Goal: Task Accomplishment & Management: Use online tool/utility

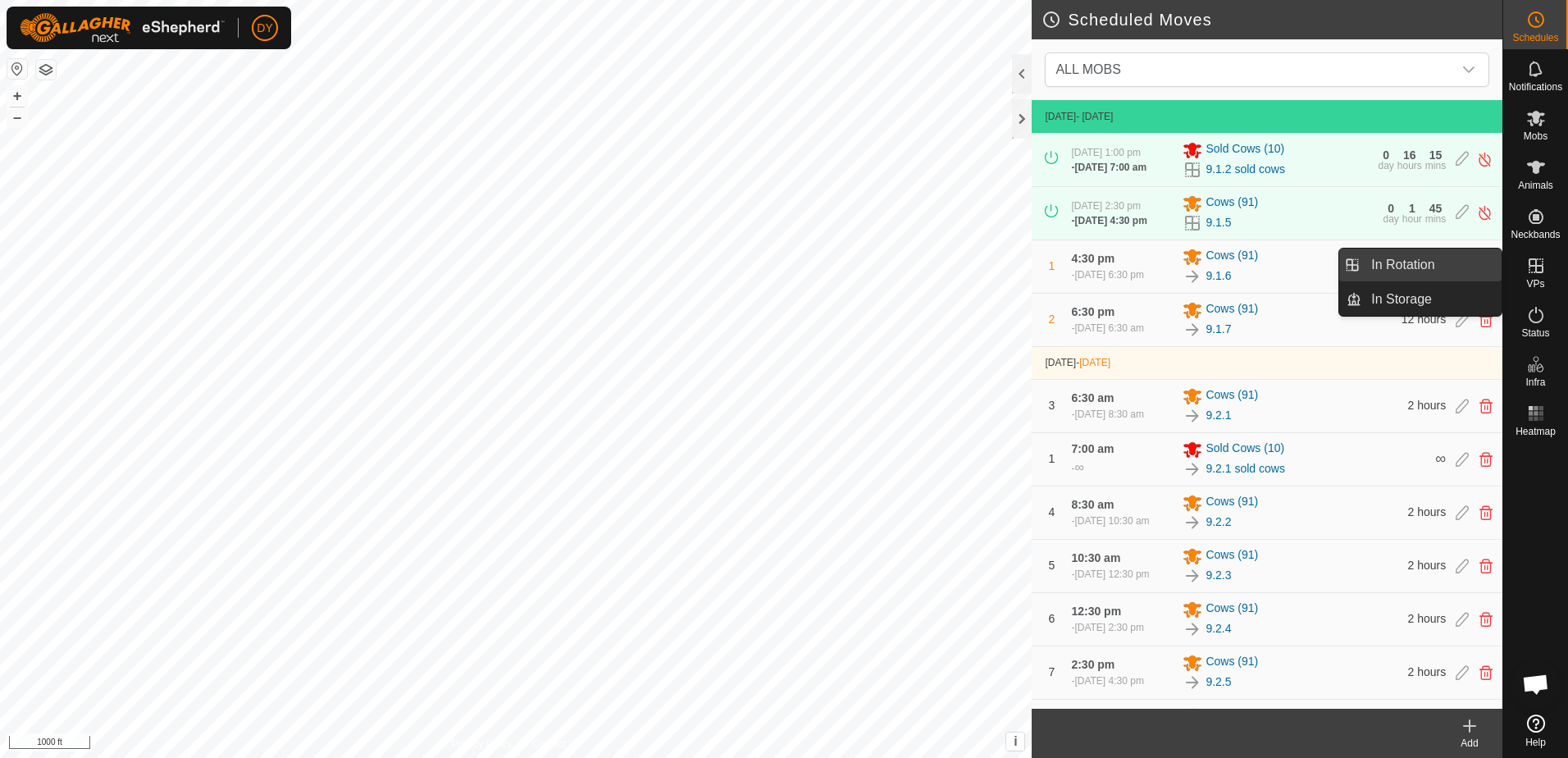
click at [1441, 264] on link "In Rotation" at bounding box center [1431, 265] width 140 height 33
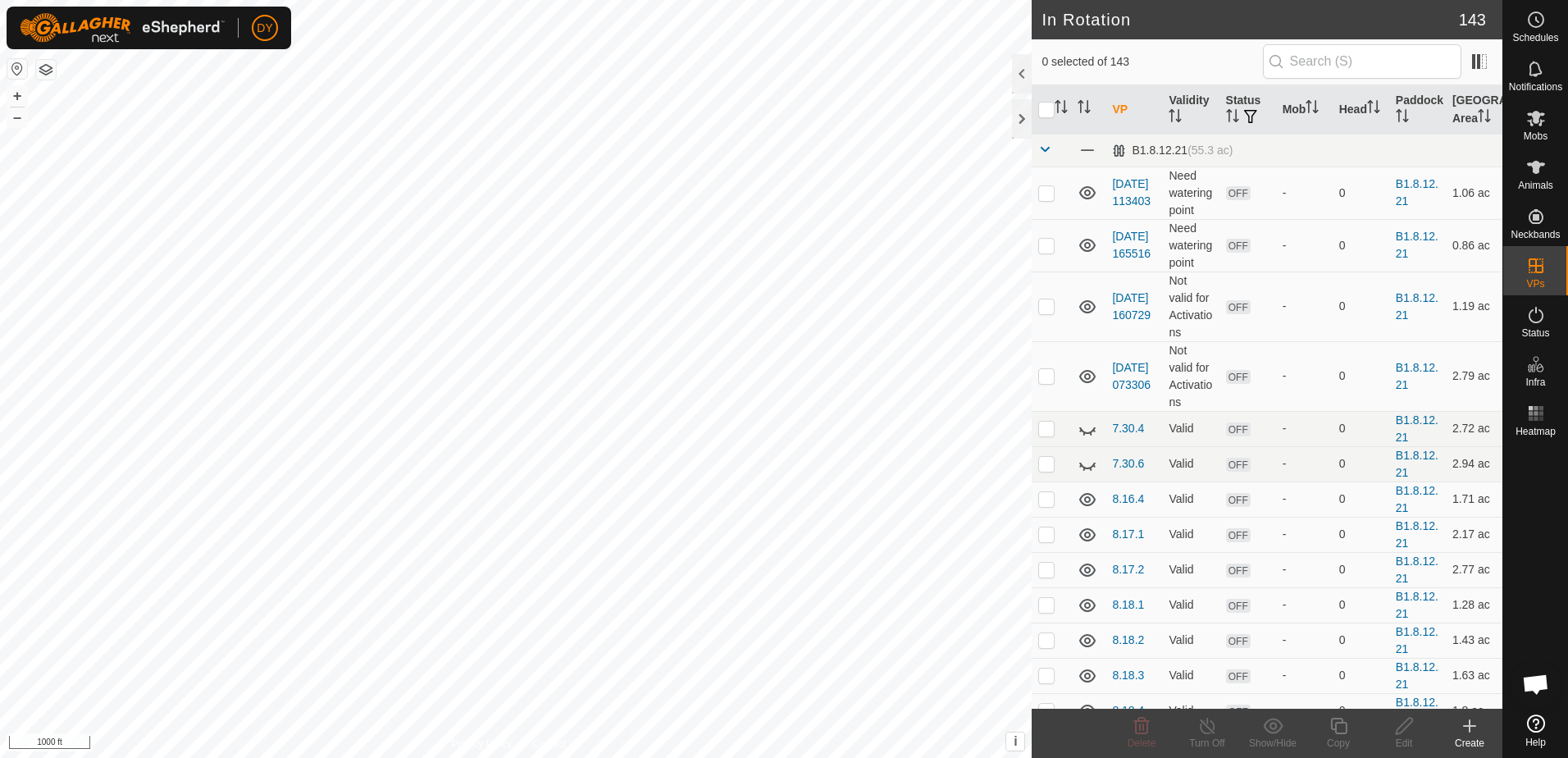
click at [1469, 718] on icon at bounding box center [1469, 726] width 20 height 20
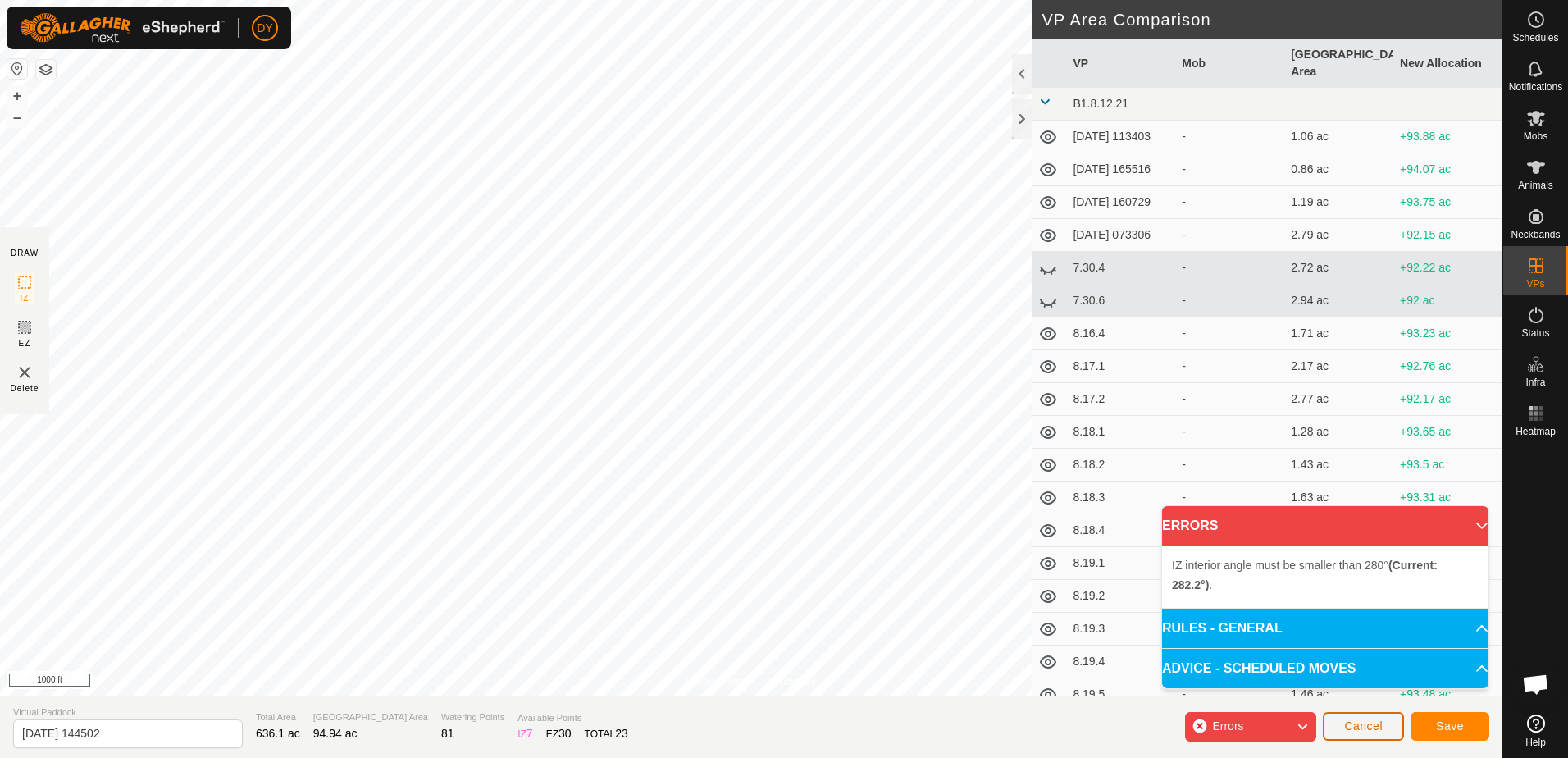
click at [1363, 731] on span "Cancel" at bounding box center [1364, 725] width 38 height 13
